Goal: Use online tool/utility: Utilize a website feature to perform a specific function

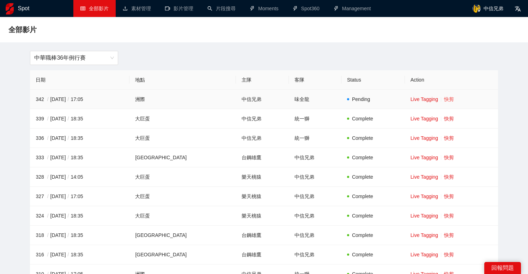
click at [444, 99] on link "快剪" at bounding box center [449, 99] width 10 height 6
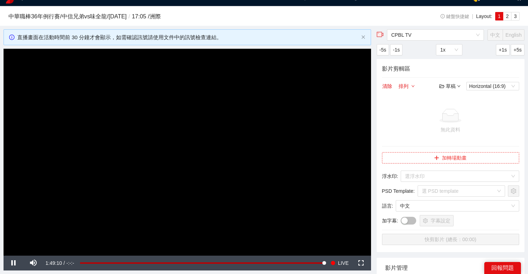
scroll to position [11, 0]
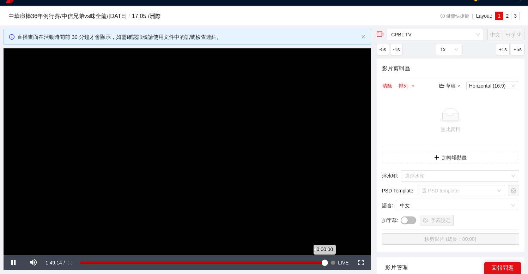
click at [322, 262] on div "0:00:00" at bounding box center [202, 262] width 244 height 2
click at [337, 261] on button "Seek to live, currently behind live LIVE" at bounding box center [339, 262] width 23 height 15
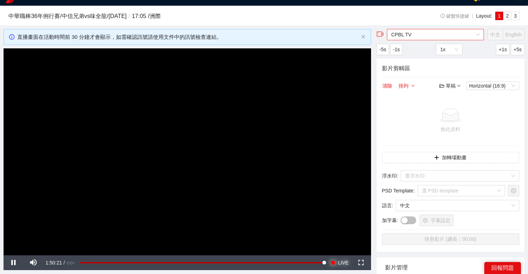
click at [410, 36] on span "CPBL TV" at bounding box center [435, 34] width 88 height 11
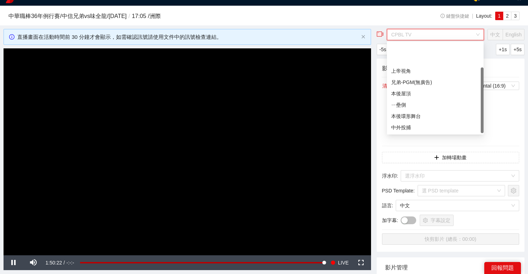
scroll to position [34, 0]
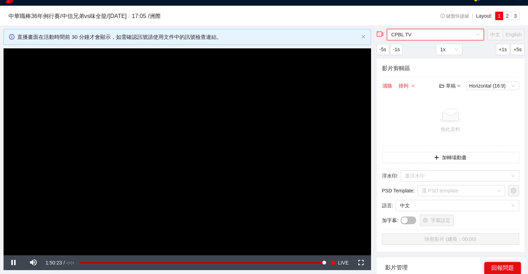
click at [414, 36] on span "CPBL TV" at bounding box center [435, 34] width 88 height 11
click at [400, 35] on span "CPBL TV" at bounding box center [435, 34] width 88 height 11
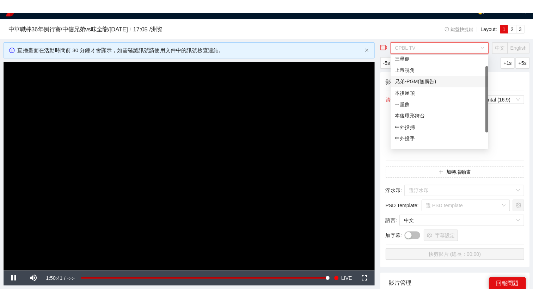
scroll to position [0, 0]
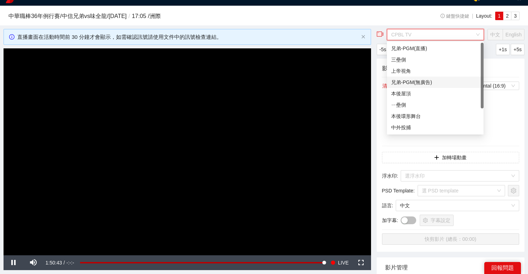
click at [415, 79] on div "兄弟-PGM(無廣告)" at bounding box center [435, 82] width 88 height 8
